Goal: Obtain resource: Obtain resource

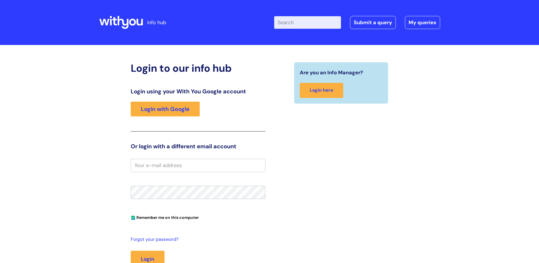
click at [373, 142] on div "Are you an Info Manager? Login here" at bounding box center [341, 176] width 143 height 229
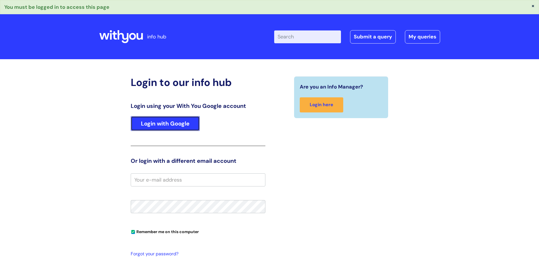
click at [155, 126] on link "Login with Google" at bounding box center [165, 123] width 69 height 15
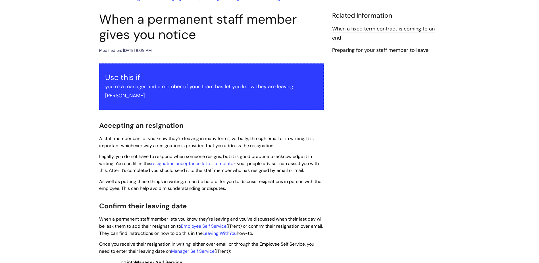
scroll to position [85, 0]
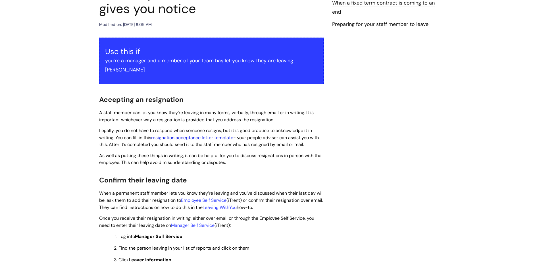
click at [191, 134] on link "resignation acceptance letter template" at bounding box center [192, 137] width 82 height 6
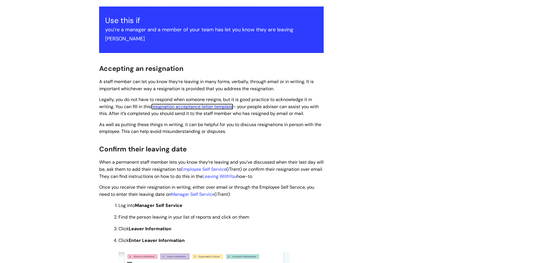
scroll to position [114, 0]
